Goal: Information Seeking & Learning: Learn about a topic

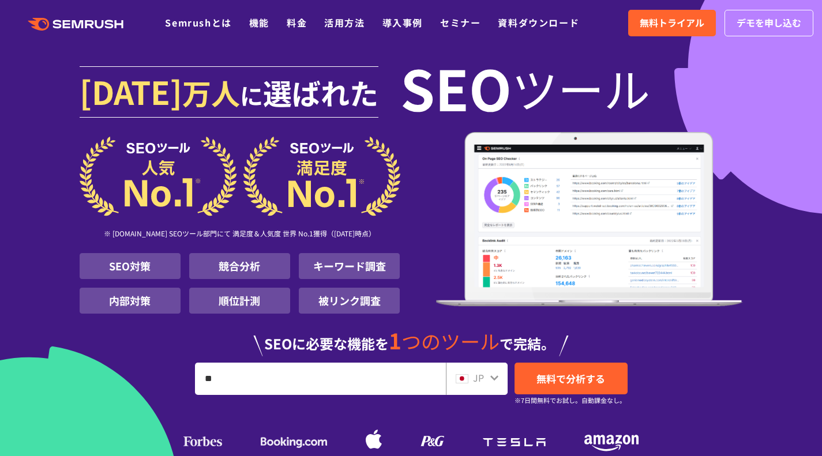
type input "*"
click at [295, 21] on link "料金" at bounding box center [297, 23] width 20 height 14
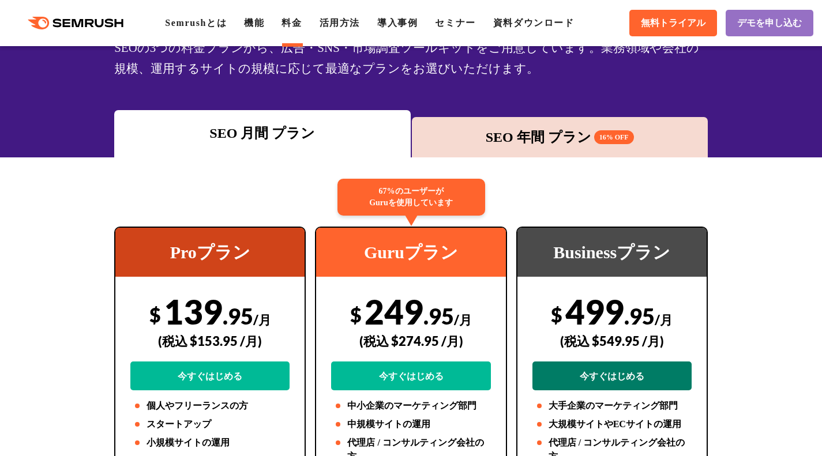
scroll to position [58, 0]
